Goal: Book appointment/travel/reservation

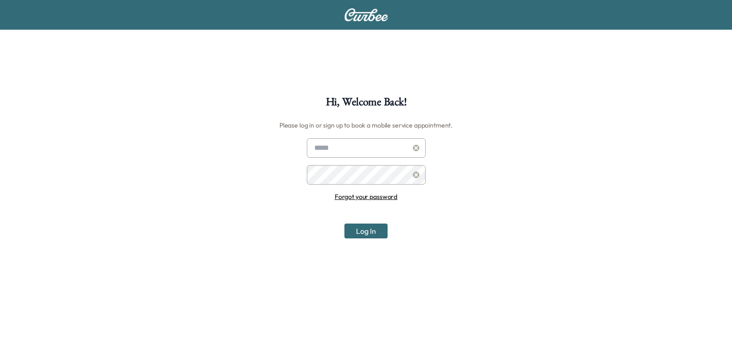
click at [370, 150] on input "text" at bounding box center [366, 147] width 119 height 19
type input "**********"
click at [344, 224] on button "Log In" at bounding box center [365, 231] width 43 height 15
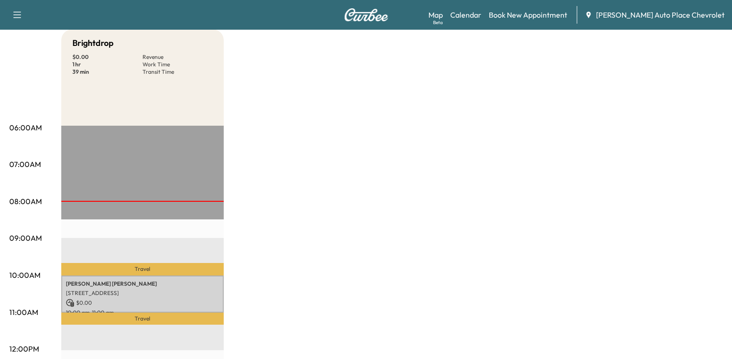
scroll to position [93, 0]
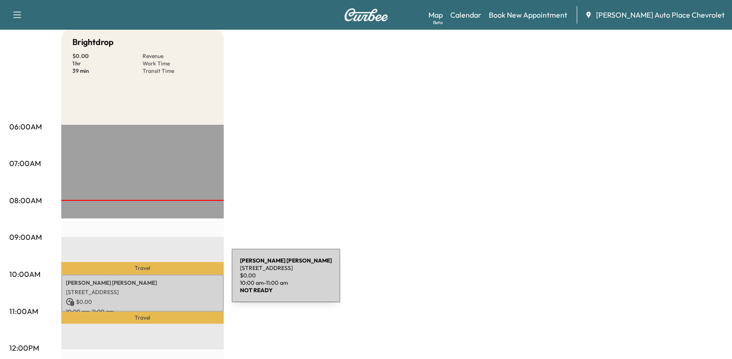
click at [163, 282] on p "[PERSON_NAME]" at bounding box center [142, 282] width 153 height 7
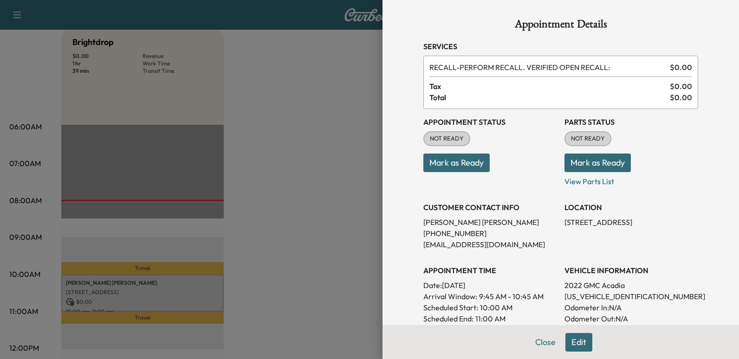
click at [468, 161] on button "Mark as Ready" at bounding box center [456, 163] width 66 height 19
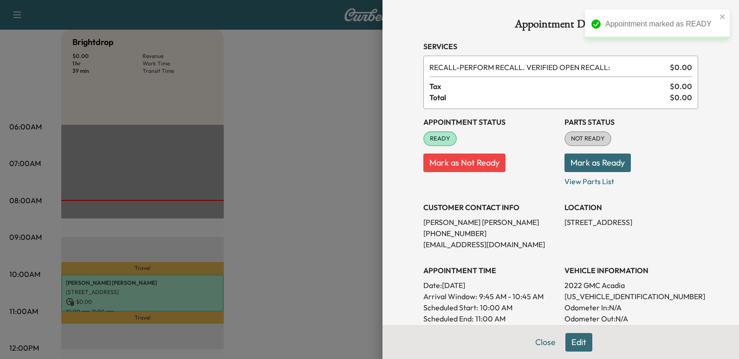
click at [595, 163] on button "Mark as Ready" at bounding box center [598, 163] width 66 height 19
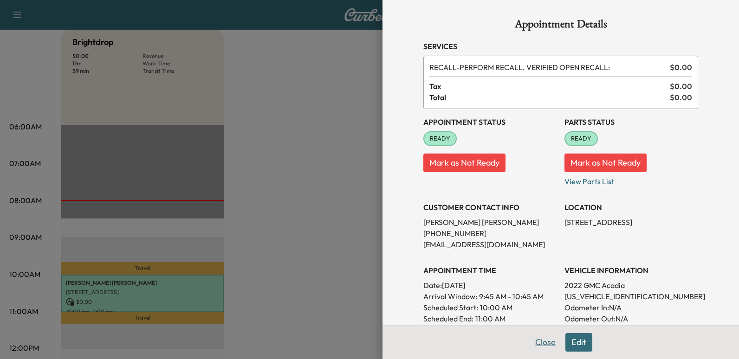
click at [541, 341] on button "Close" at bounding box center [545, 342] width 32 height 19
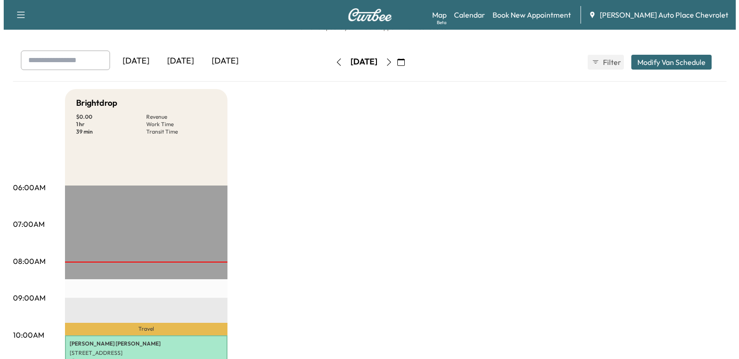
scroll to position [0, 0]
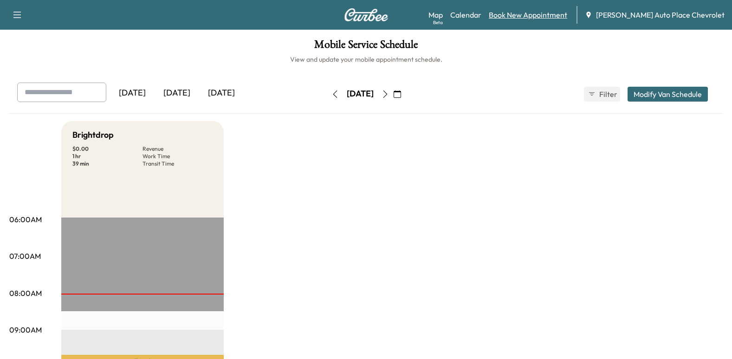
click at [559, 16] on link "Book New Appointment" at bounding box center [528, 14] width 78 height 11
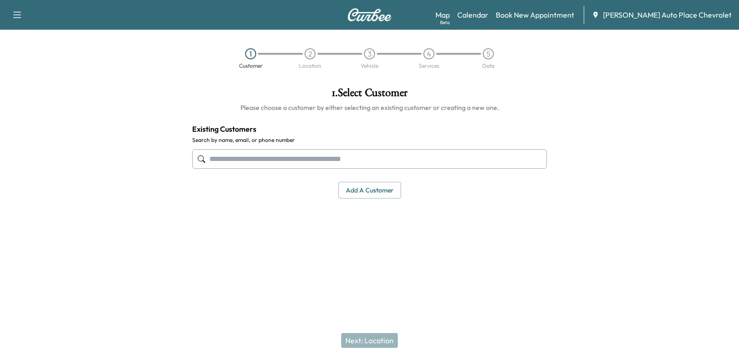
click at [303, 156] on input "text" at bounding box center [369, 158] width 355 height 19
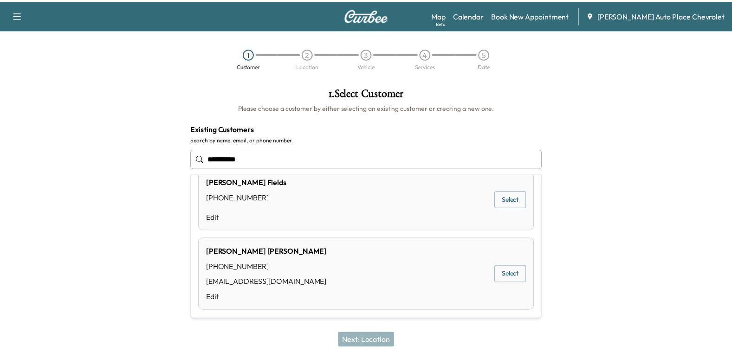
scroll to position [469, 0]
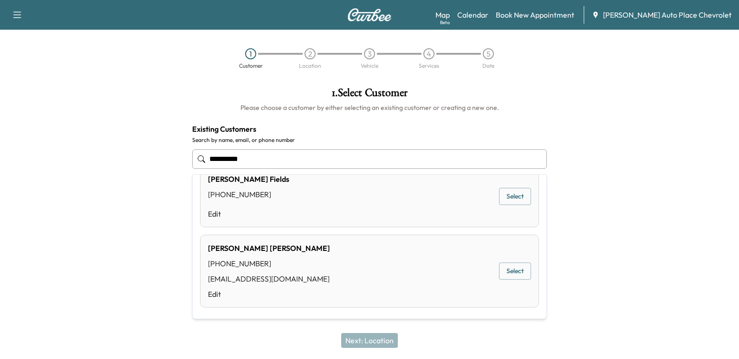
click at [514, 270] on button "Select" at bounding box center [515, 271] width 32 height 17
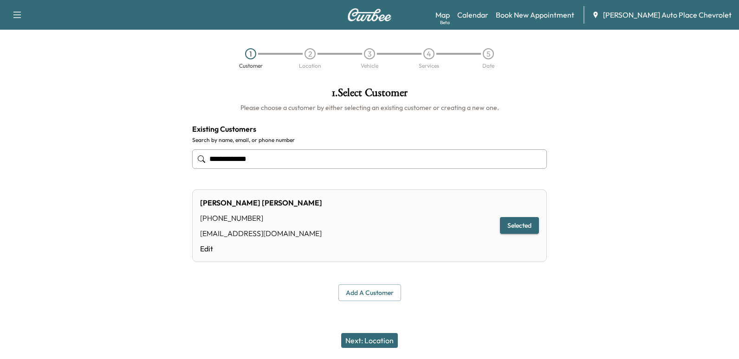
type input "**********"
click at [363, 338] on button "Next: Location" at bounding box center [369, 340] width 57 height 15
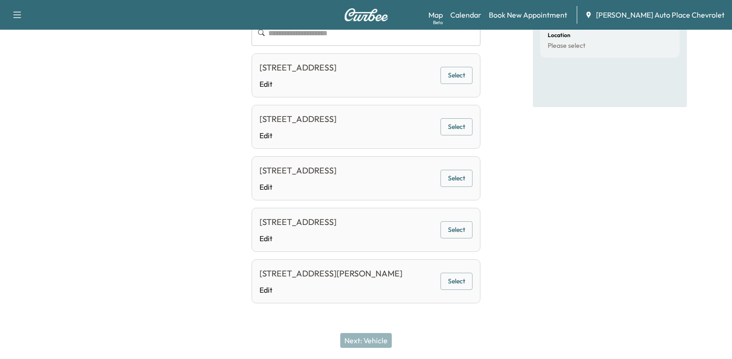
scroll to position [93, 0]
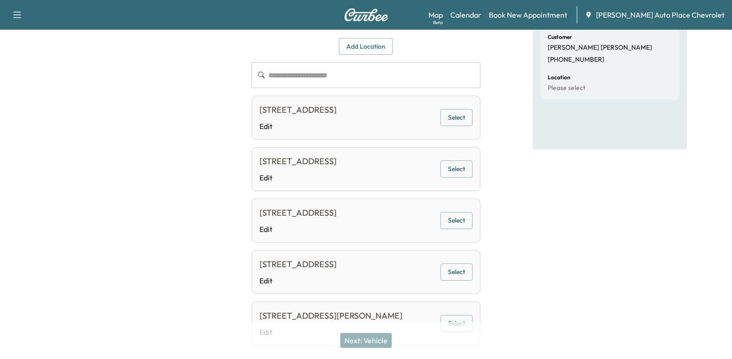
click at [459, 124] on button "Select" at bounding box center [457, 117] width 32 height 17
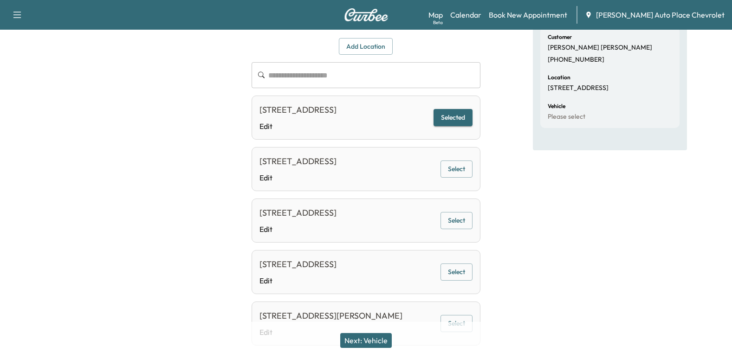
click at [377, 340] on button "Next: Vehicle" at bounding box center [366, 340] width 52 height 15
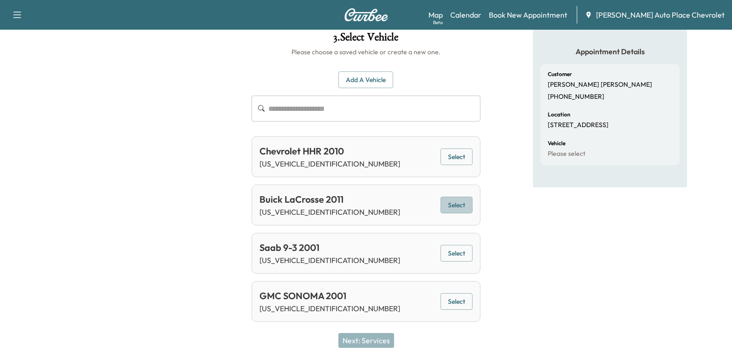
click at [463, 207] on button "Select" at bounding box center [457, 205] width 32 height 17
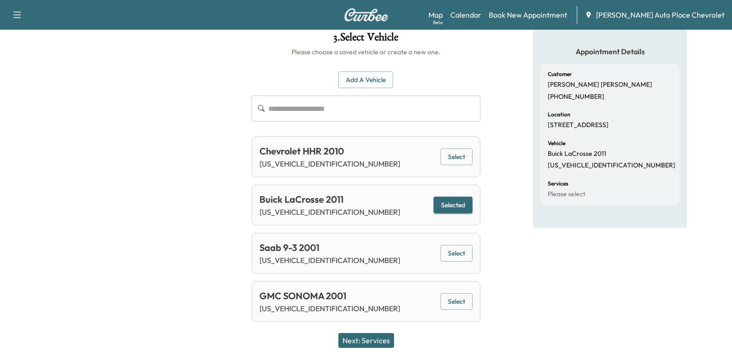
click at [367, 338] on button "Next: Services" at bounding box center [366, 340] width 56 height 15
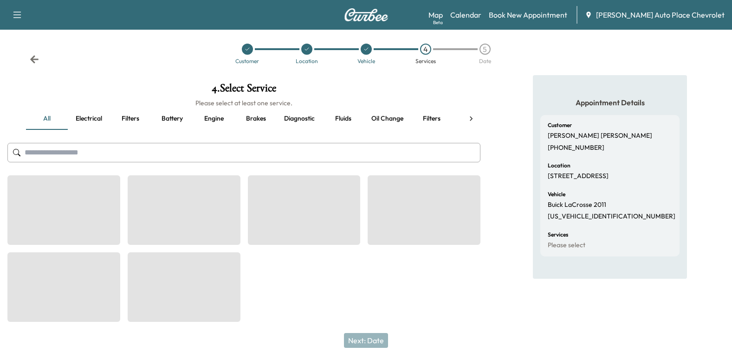
click at [175, 116] on button "Battery" at bounding box center [172, 119] width 42 height 22
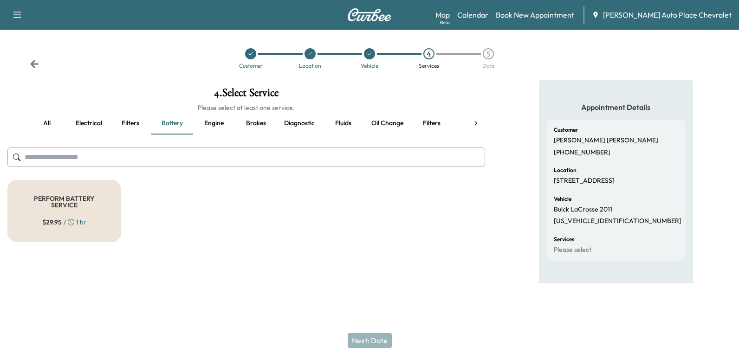
click at [97, 221] on div "PERFORM BATTERY SERVICE $ 29.95 / 1 hr" at bounding box center [64, 211] width 114 height 62
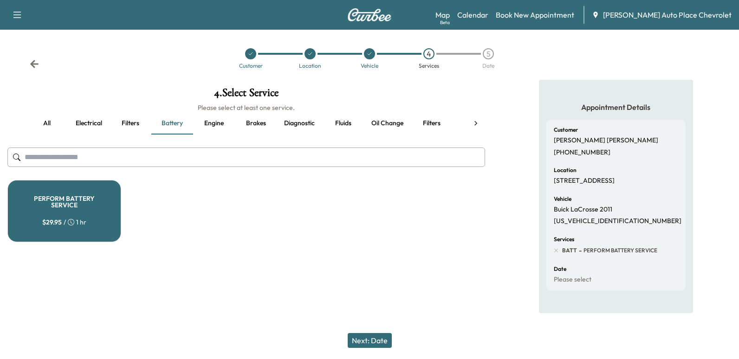
click at [379, 336] on button "Next: Date" at bounding box center [370, 340] width 44 height 15
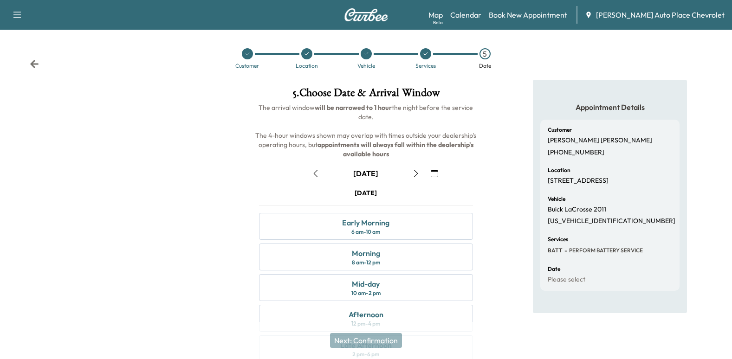
click at [315, 172] on icon "button" at bounding box center [315, 173] width 7 height 7
click at [395, 290] on div "Mid-day 10 am - 2 pm" at bounding box center [366, 287] width 214 height 27
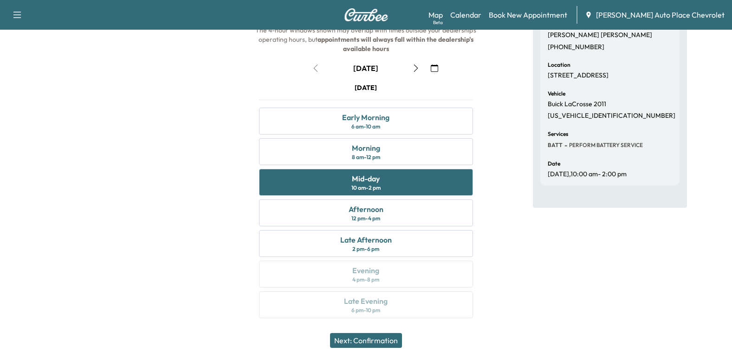
scroll to position [59, 0]
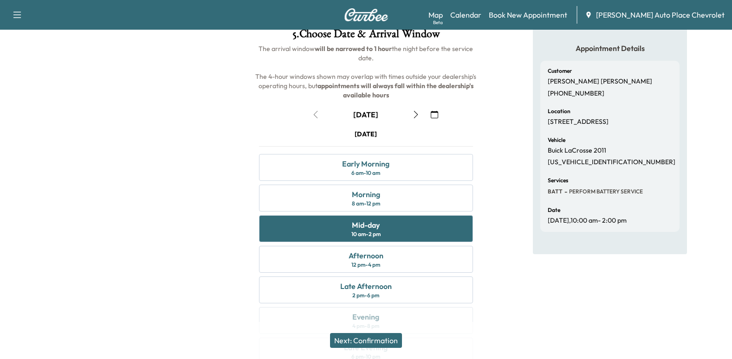
click at [380, 340] on button "Next: Confirmation" at bounding box center [366, 340] width 72 height 15
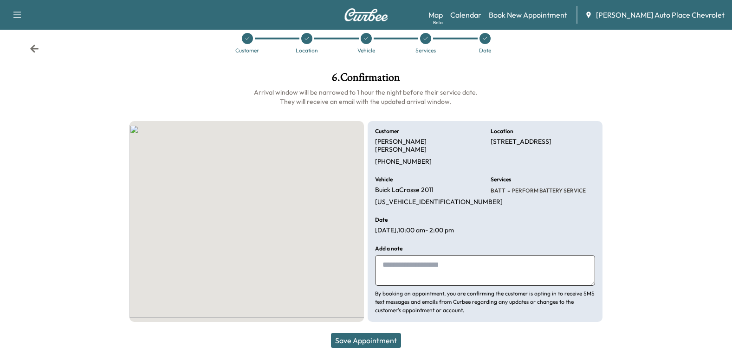
scroll to position [7, 0]
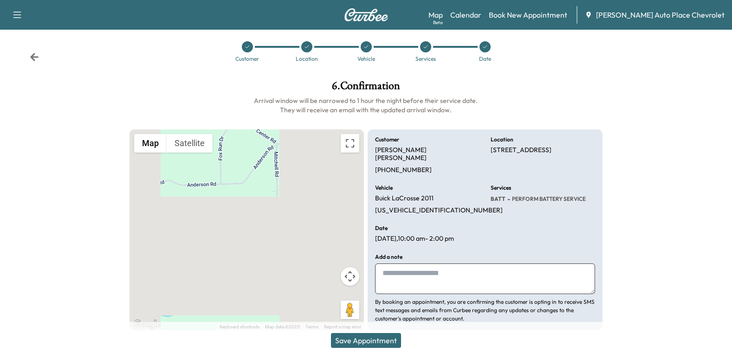
click at [490, 264] on textarea at bounding box center [485, 279] width 220 height 31
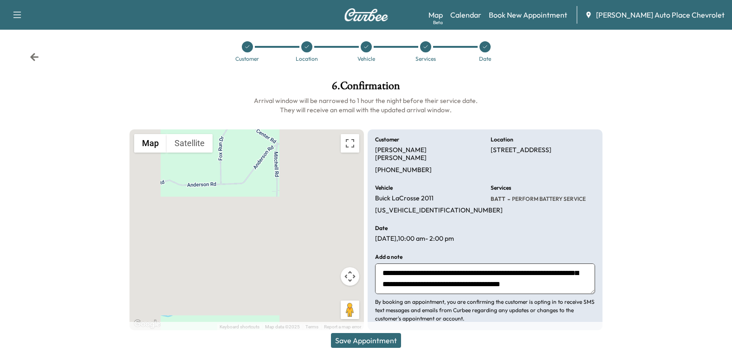
scroll to position [33, 0]
type textarea "**********"
click at [519, 306] on p "By booking an appointment, you are confirming the customer is opting in to rece…" at bounding box center [485, 310] width 220 height 25
click at [390, 343] on button "Save Appointment" at bounding box center [366, 340] width 70 height 15
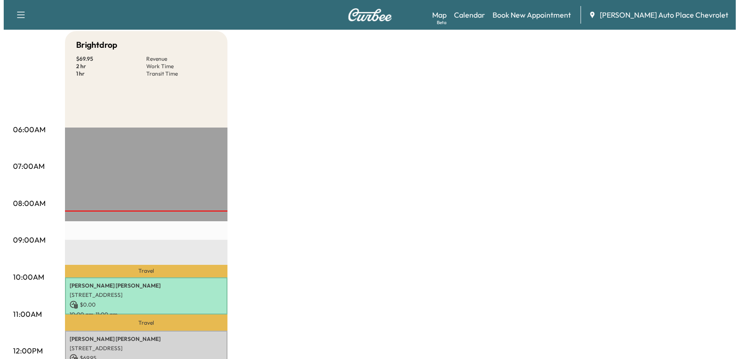
scroll to position [232, 0]
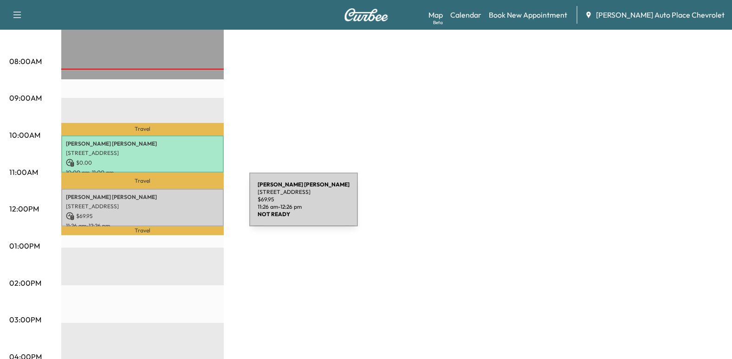
click at [180, 205] on p "[STREET_ADDRESS]" at bounding box center [142, 206] width 153 height 7
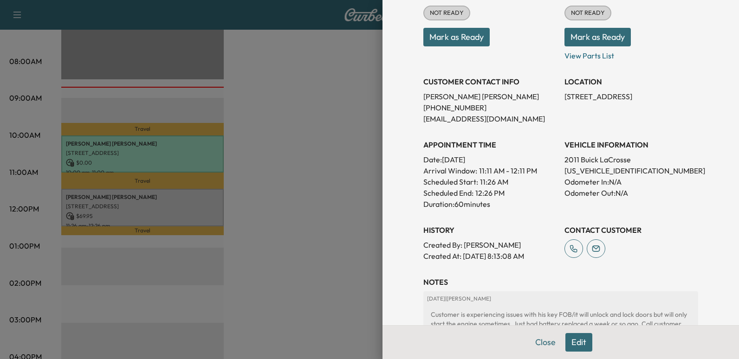
scroll to position [139, 0]
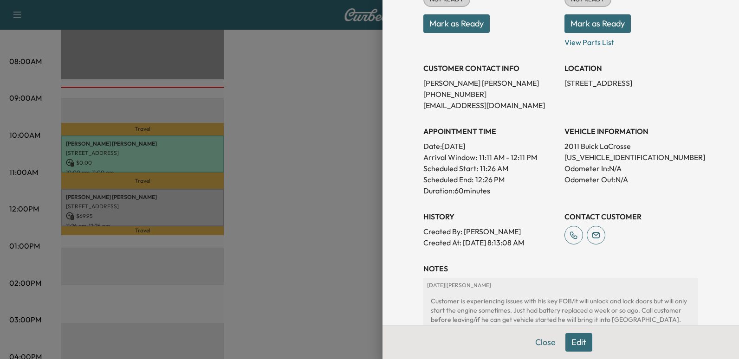
click at [366, 272] on div at bounding box center [369, 179] width 739 height 359
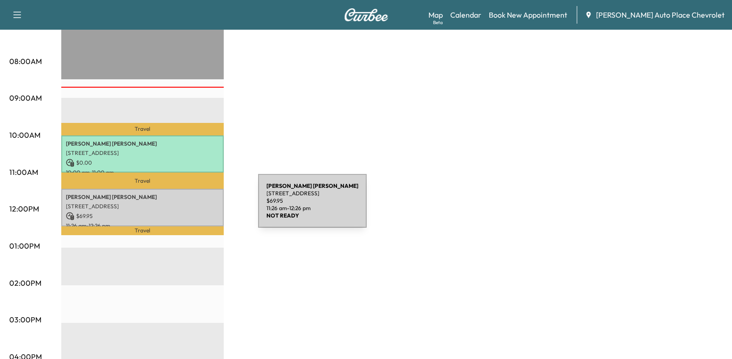
drag, startPoint x: 188, startPoint y: 207, endPoint x: 270, endPoint y: 282, distance: 111.4
click at [270, 282] on div "Brightdrop $ 69.95 Revenue 2 hr Work Time 1 hr Transit Time Travel [PERSON_NAME…" at bounding box center [392, 237] width 662 height 696
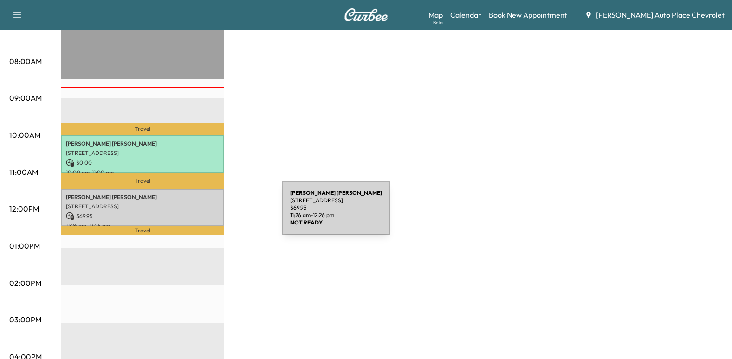
click at [212, 214] on p "$ 69.95" at bounding box center [142, 216] width 153 height 8
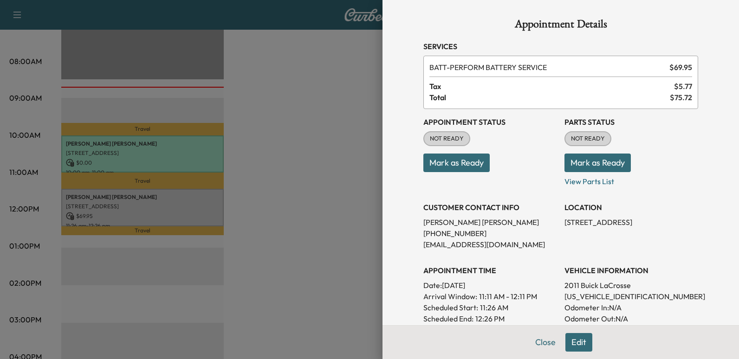
click at [572, 343] on button "Edit" at bounding box center [578, 342] width 27 height 19
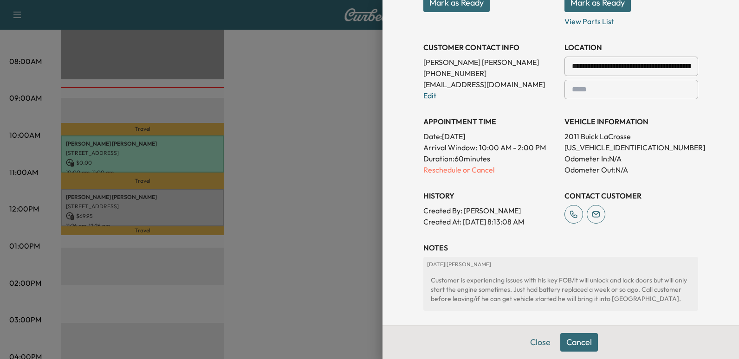
scroll to position [186, 0]
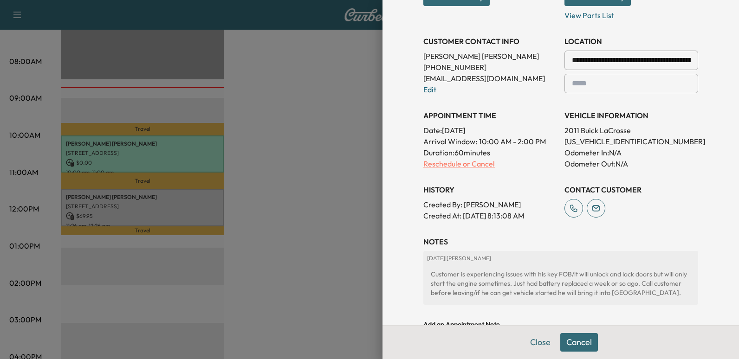
click at [436, 162] on p "Reschedule or Cancel" at bounding box center [490, 163] width 134 height 11
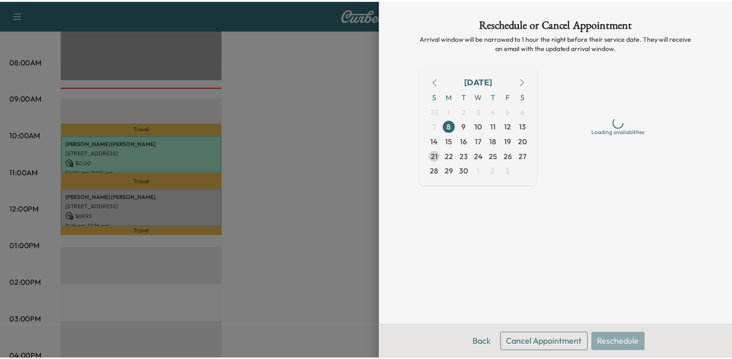
scroll to position [0, 0]
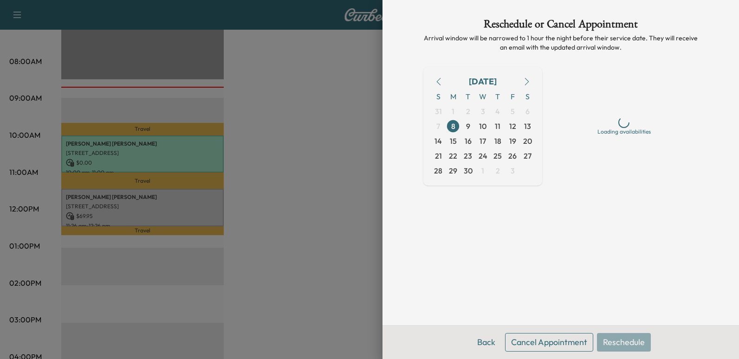
click at [550, 341] on button "Cancel Appointment" at bounding box center [549, 342] width 88 height 19
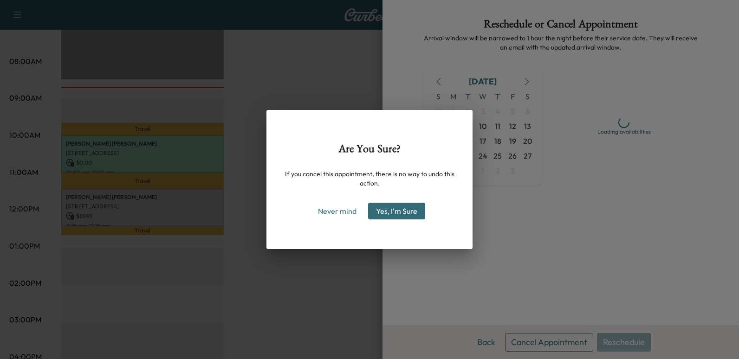
click at [408, 213] on button "Yes, I'm Sure" at bounding box center [396, 211] width 57 height 17
